Goal: Task Accomplishment & Management: Use online tool/utility

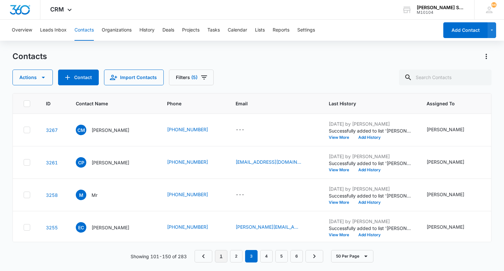
click at [223, 254] on link "1" at bounding box center [221, 256] width 12 height 12
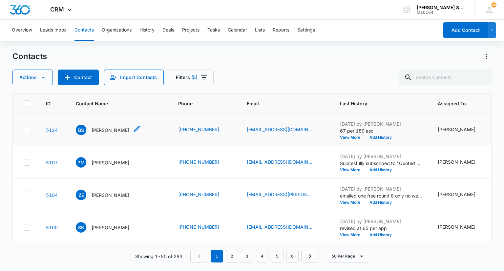
click at [109, 134] on p "[PERSON_NAME]" at bounding box center [111, 130] width 38 height 7
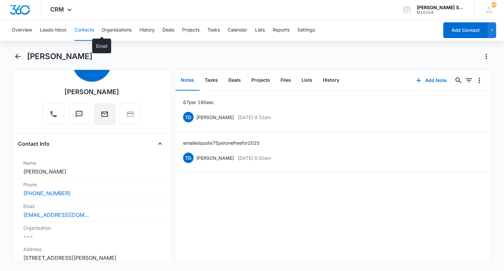
scroll to position [131, 0]
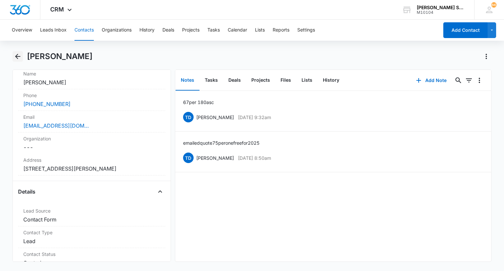
click at [17, 59] on icon "Back" at bounding box center [18, 56] width 8 height 8
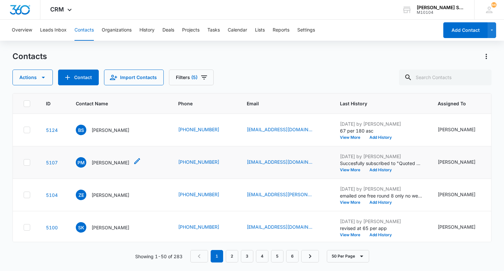
click at [108, 166] on p "[PERSON_NAME]" at bounding box center [111, 162] width 38 height 7
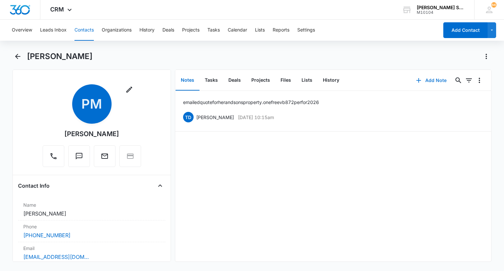
click at [424, 80] on button "Add Note" at bounding box center [431, 81] width 44 height 16
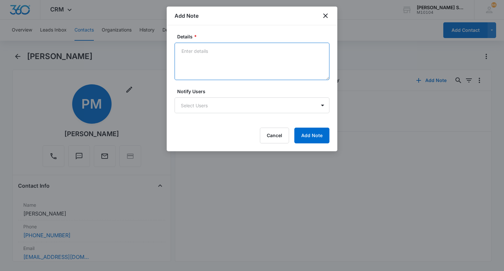
click at [255, 63] on textarea "Details *" at bounding box center [252, 61] width 155 height 37
type textarea "asc 175"
click at [316, 132] on button "Add Note" at bounding box center [311, 136] width 35 height 16
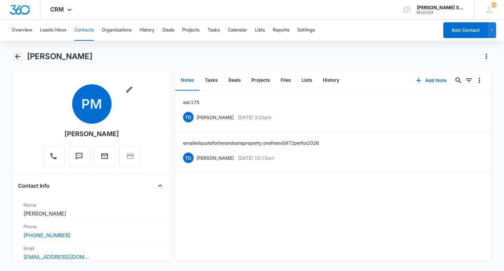
click at [21, 59] on icon "Back" at bounding box center [18, 56] width 8 height 8
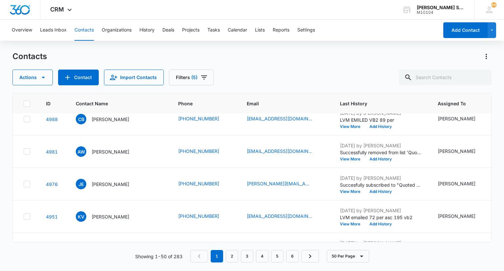
scroll to position [328, 0]
